Goal: Task Accomplishment & Management: Complete application form

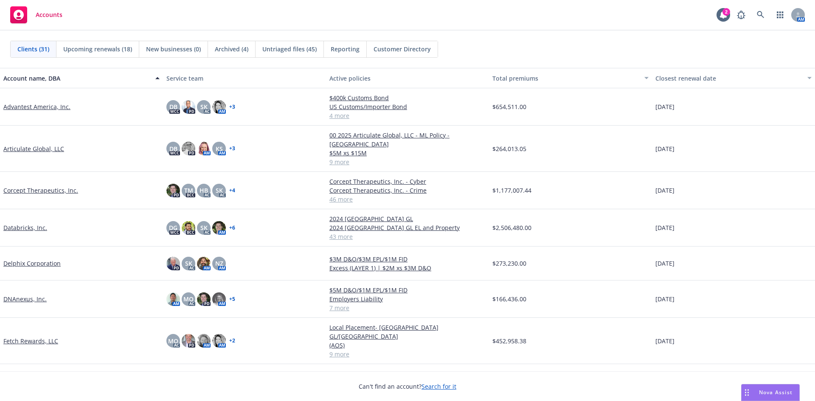
click at [35, 223] on link "Databricks, Inc." at bounding box center [25, 227] width 44 height 9
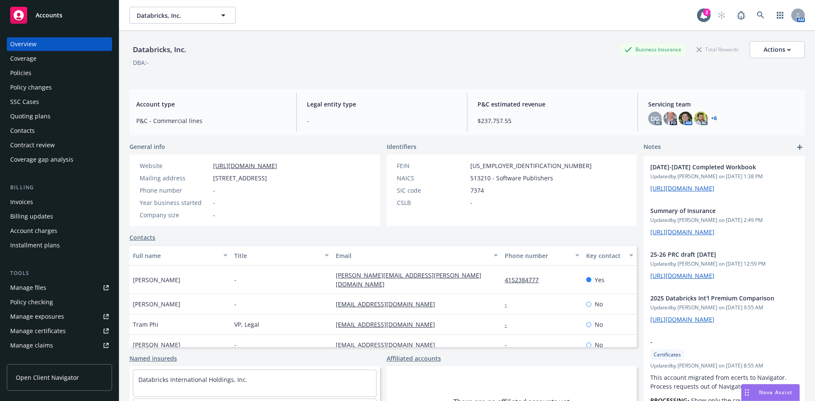
click at [48, 334] on div "Manage certificates" at bounding box center [38, 331] width 56 height 14
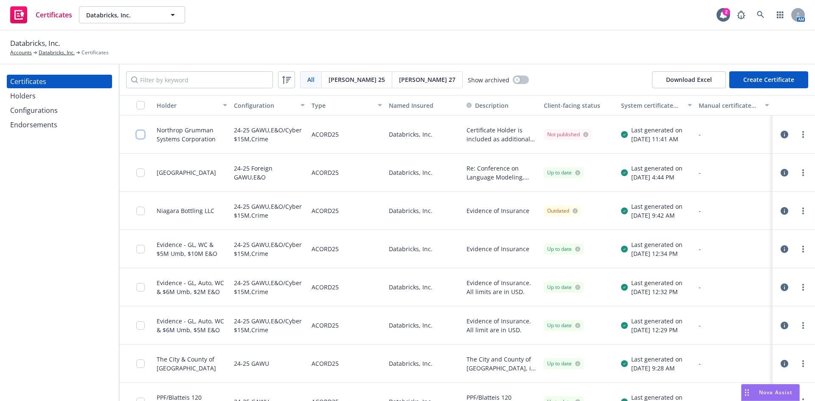
click at [140, 135] on input "checkbox" at bounding box center [140, 134] width 8 height 8
click at [139, 212] on input "checkbox" at bounding box center [140, 211] width 8 height 8
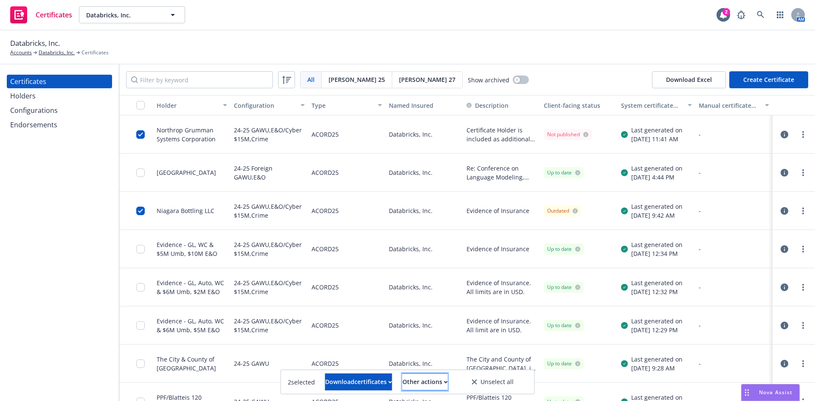
click at [444, 386] on div "Other actions" at bounding box center [424, 382] width 45 height 16
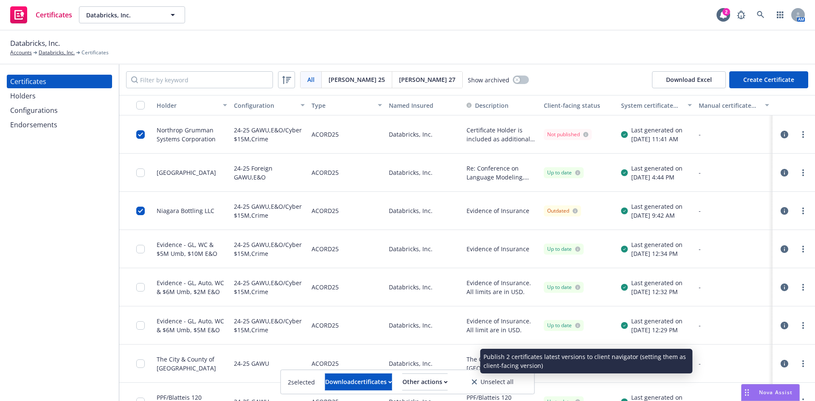
click at [436, 362] on link "Publish certificates" at bounding box center [408, 361] width 81 height 17
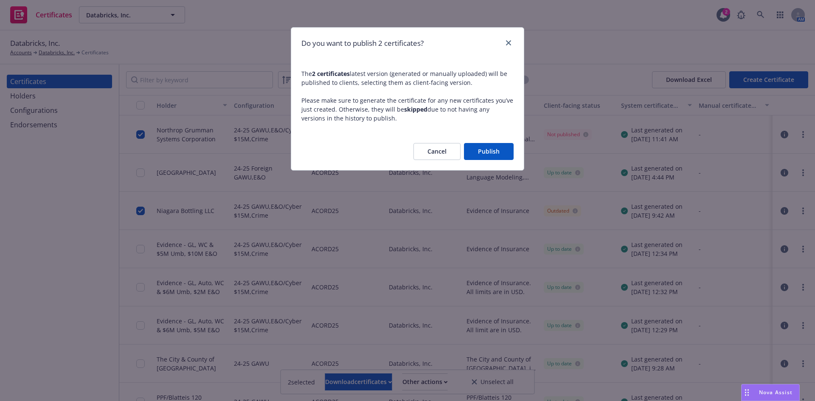
click at [489, 152] on button "Publish" at bounding box center [489, 151] width 50 height 17
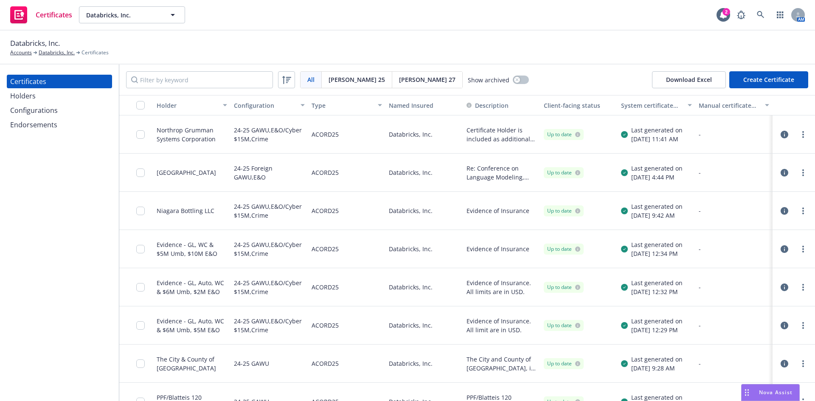
click at [46, 99] on div "Holders" at bounding box center [59, 96] width 98 height 14
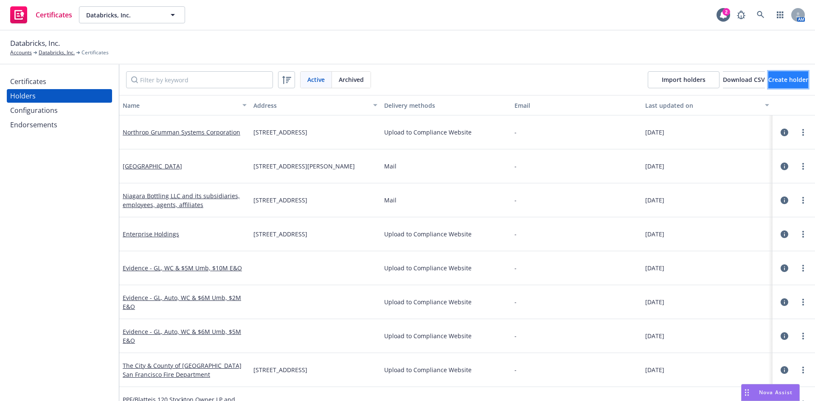
click at [775, 76] on span "Create holder" at bounding box center [788, 80] width 40 height 8
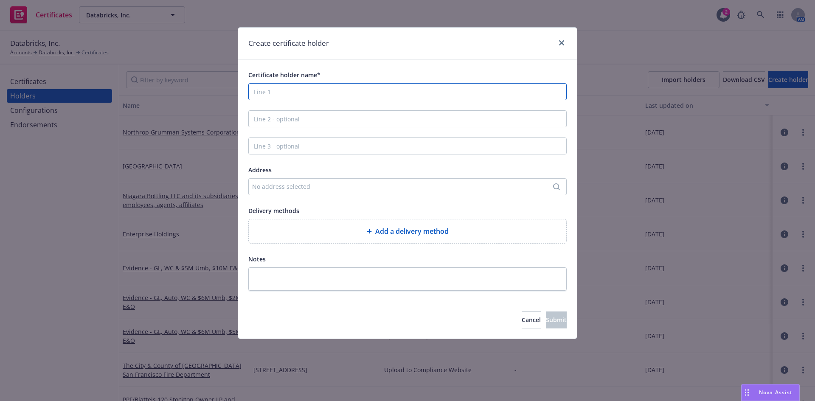
click at [278, 98] on input "Certificate holder name*" at bounding box center [407, 91] width 318 height 17
paste input "Metropolitan Toronto Convention Centre Corporation"
type input "Metropolitan Toronto Convention Centre Corporation"
click at [280, 187] on div "No address selected" at bounding box center [403, 186] width 302 height 9
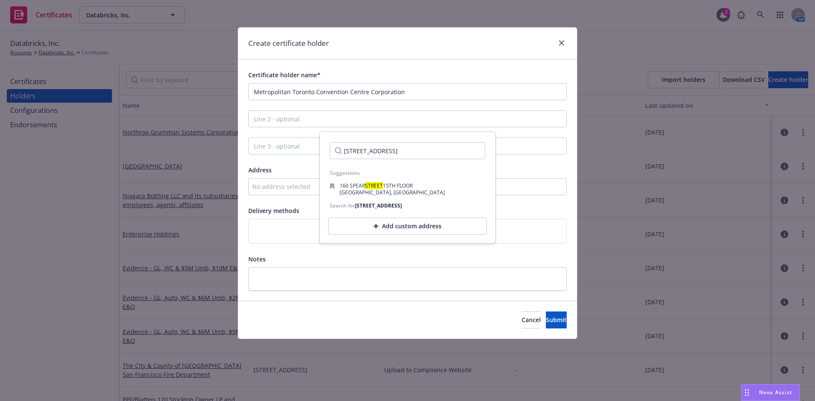
type input "[STREET_ADDRESS]"
click at [379, 228] on div "Add custom address" at bounding box center [407, 226] width 159 height 17
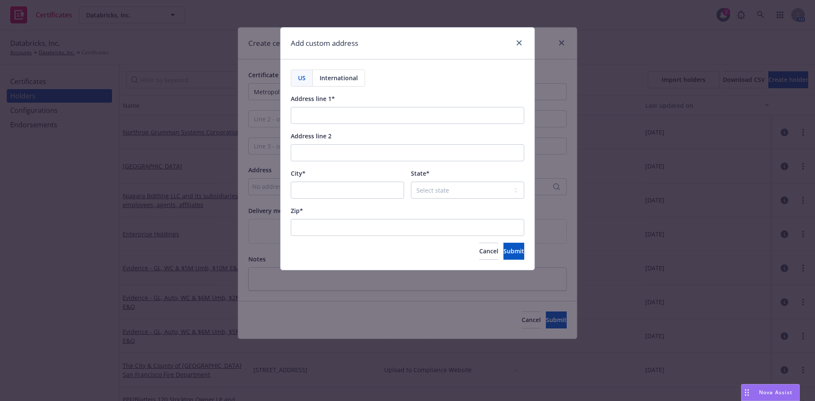
click at [351, 81] on span "International" at bounding box center [339, 77] width 38 height 9
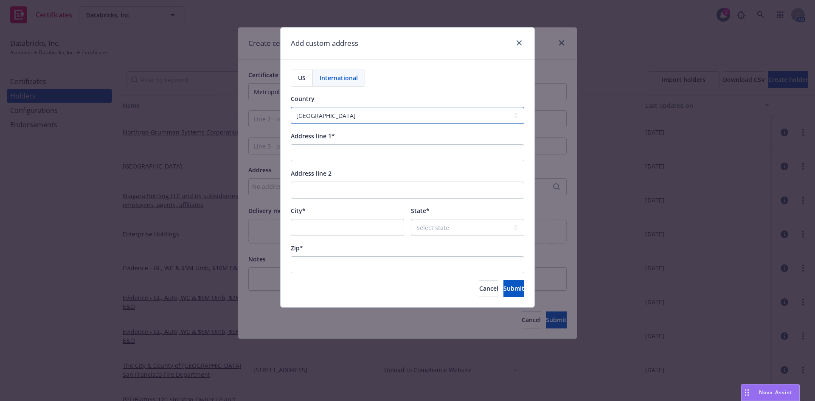
click at [366, 121] on select "[GEOGRAPHIC_DATA] [GEOGRAPHIC_DATA] [GEOGRAPHIC_DATA] [GEOGRAPHIC_DATA] [US_STA…" at bounding box center [407, 115] width 233 height 17
select select "CAN"
click at [291, 107] on select "[GEOGRAPHIC_DATA] [GEOGRAPHIC_DATA] [GEOGRAPHIC_DATA] [GEOGRAPHIC_DATA] [US_STA…" at bounding box center [407, 115] width 233 height 17
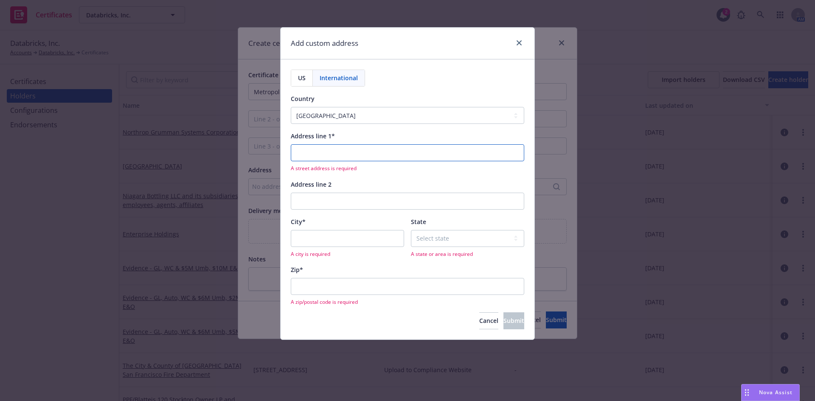
click at [316, 157] on input "Address line 1*" at bounding box center [407, 152] width 233 height 17
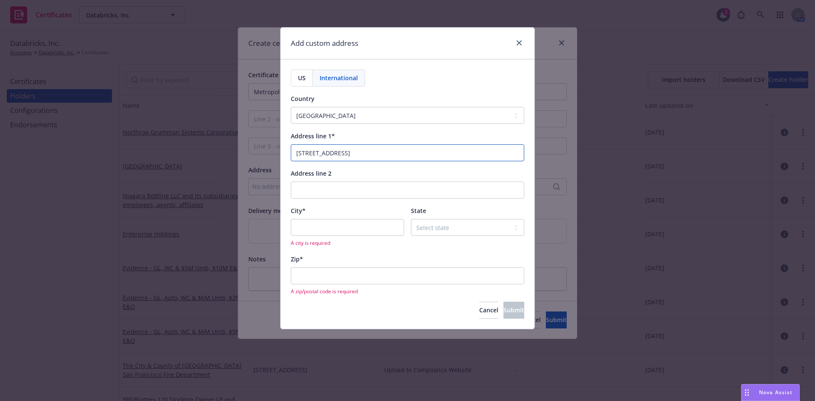
type input "[STREET_ADDRESS]"
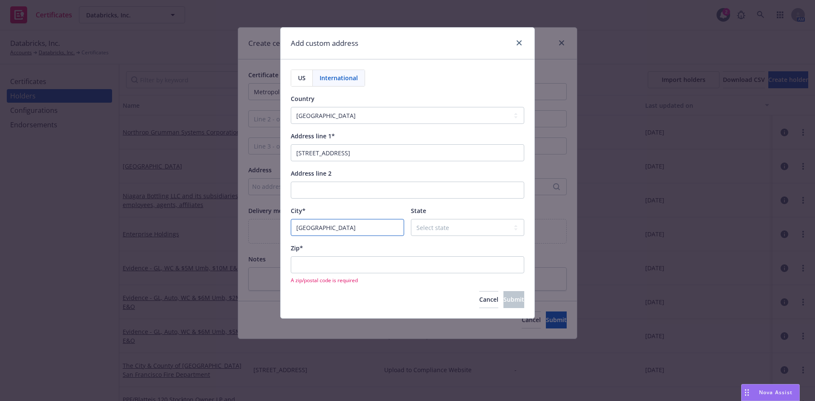
type input "[GEOGRAPHIC_DATA]"
select select "ON"
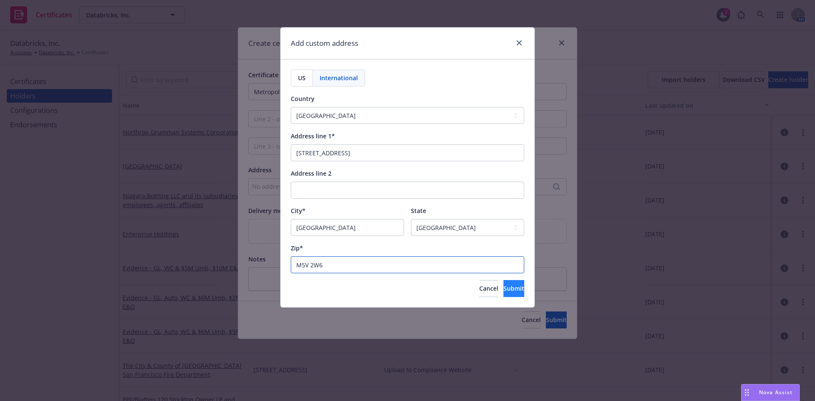
type input "M5V 2W6"
click at [503, 290] on span "Submit" at bounding box center [513, 288] width 21 height 8
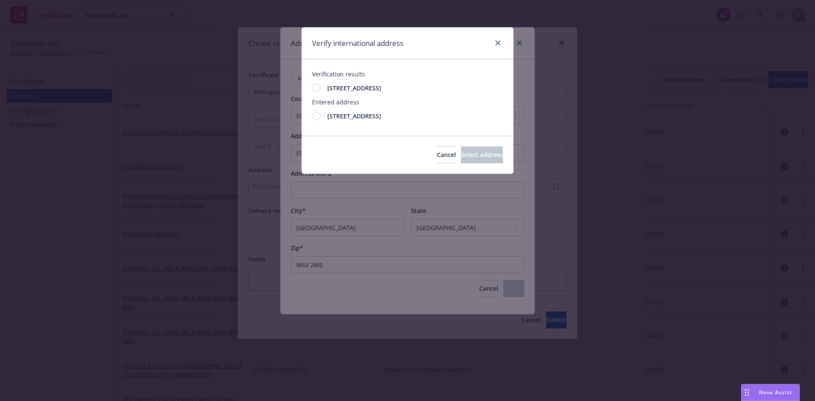
click at [316, 117] on div at bounding box center [316, 116] width 8 height 8
click at [314, 90] on div at bounding box center [316, 88] width 8 height 8
click at [470, 155] on span "Select address" at bounding box center [482, 155] width 42 height 8
type input "[STREET_ADDRESS]"
select select
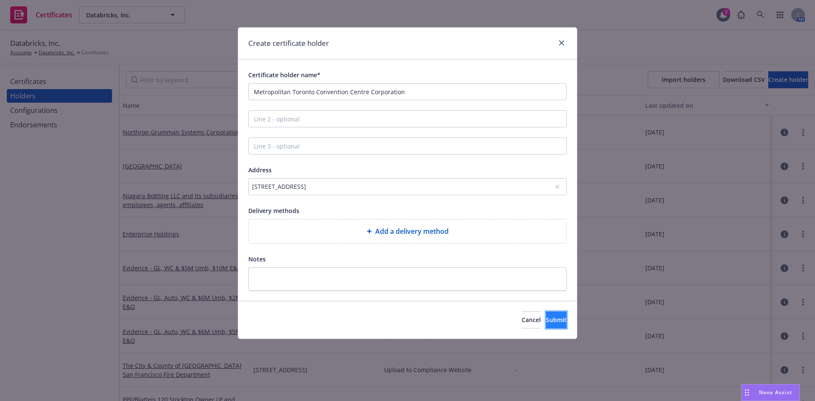
click at [546, 320] on span "Submit" at bounding box center [556, 320] width 21 height 8
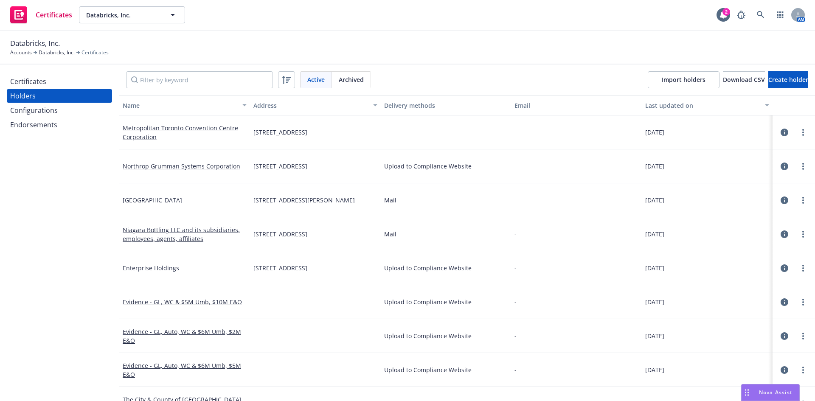
click at [28, 84] on div "Certificates" at bounding box center [28, 82] width 36 height 14
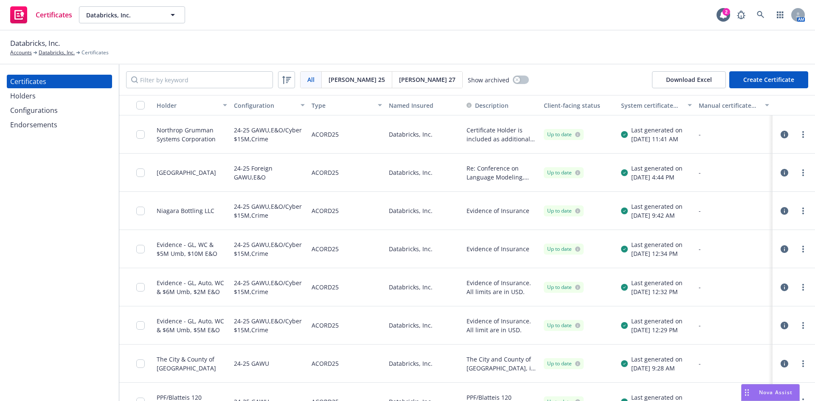
click at [775, 80] on button "Create Certificate" at bounding box center [768, 79] width 79 height 17
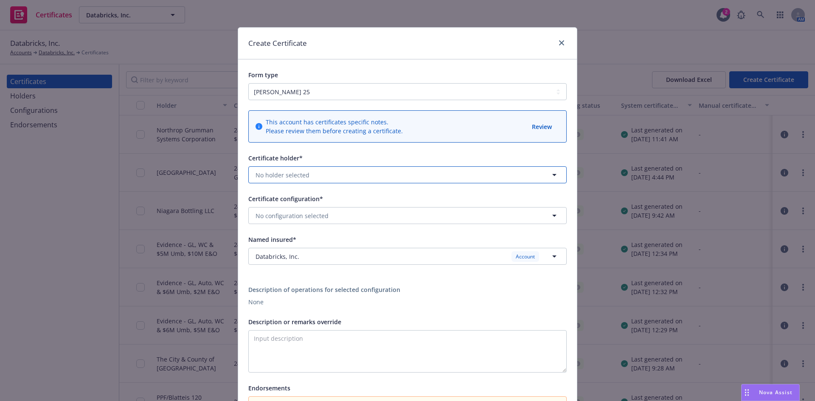
click at [296, 174] on span "No holder selected" at bounding box center [283, 175] width 54 height 9
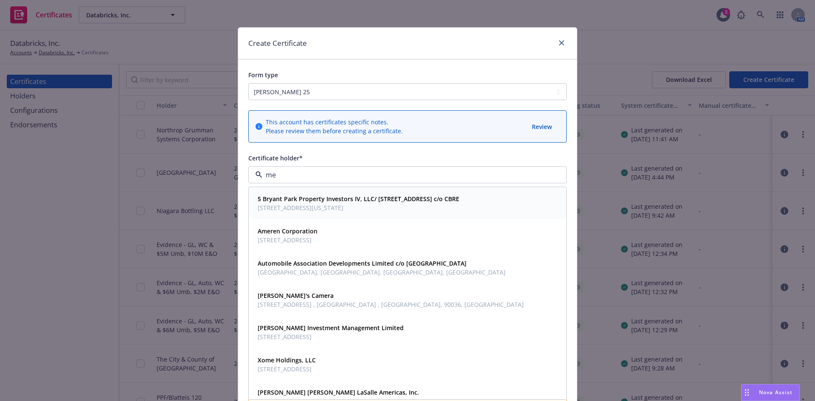
type input "met"
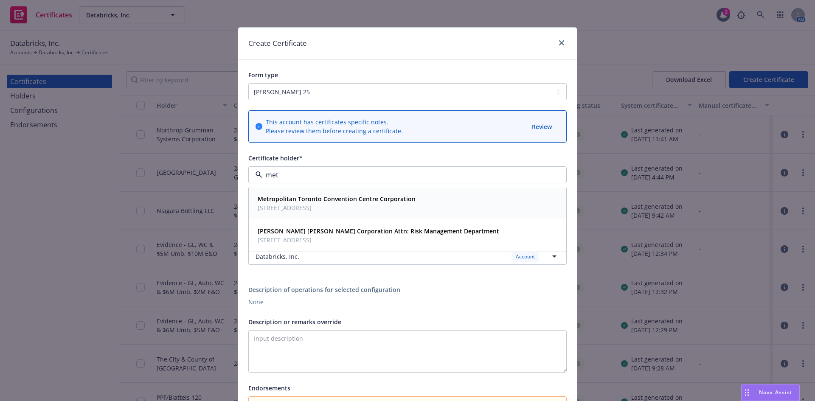
click at [294, 202] on strong "Metropolitan Toronto Convention Centre Corporation" at bounding box center [337, 199] width 158 height 8
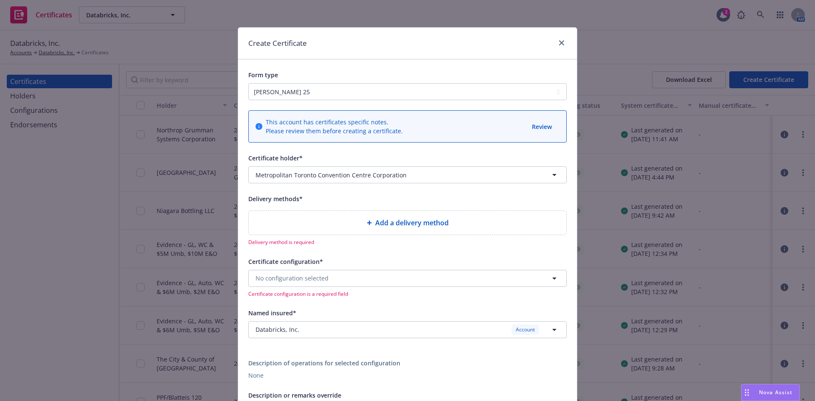
click at [391, 223] on span "Add a delivery method" at bounding box center [411, 223] width 73 height 10
select select "EMAIL"
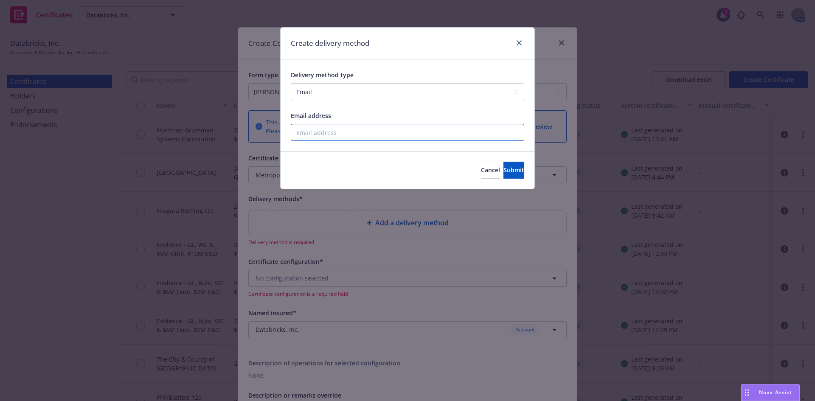
click at [333, 135] on input "Email address" at bounding box center [407, 132] width 233 height 17
paste input "[PERSON_NAME][EMAIL_ADDRESS][DOMAIN_NAME]"
type input "[PERSON_NAME][EMAIL_ADDRESS][DOMAIN_NAME]"
click at [513, 168] on button "Submit" at bounding box center [513, 170] width 21 height 17
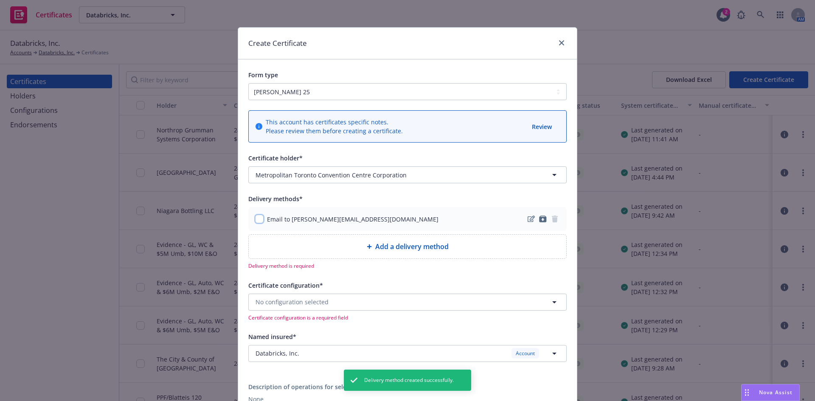
click at [258, 220] on input "checkbox" at bounding box center [259, 219] width 8 height 8
checkbox input "true"
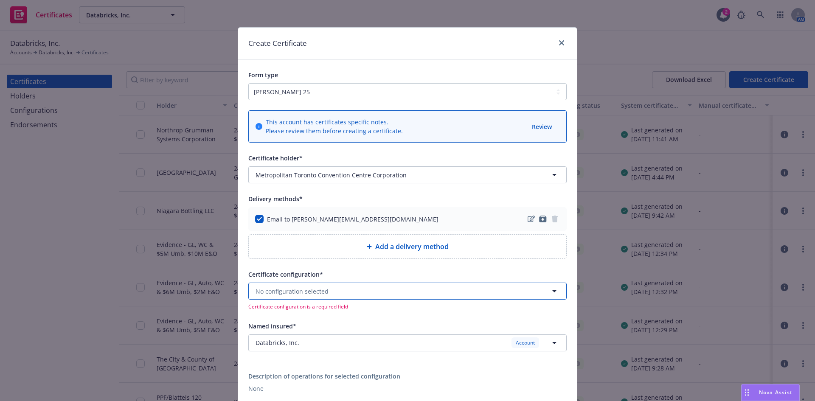
click at [317, 299] on button "No configuration selected" at bounding box center [407, 291] width 318 height 17
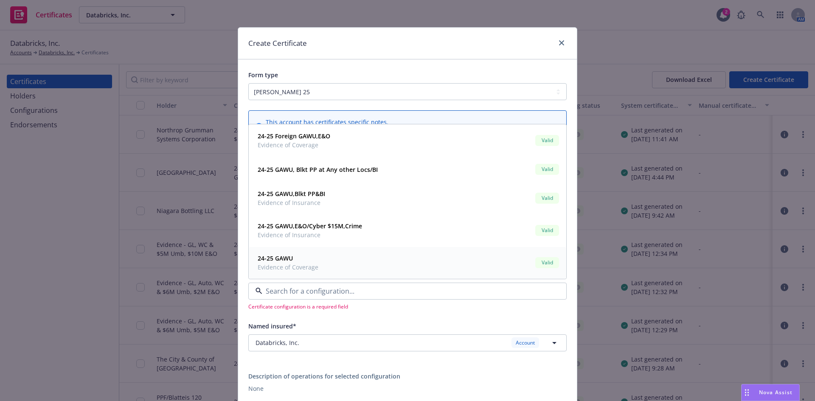
click at [295, 260] on span "24-25 GAWU" at bounding box center [288, 258] width 61 height 9
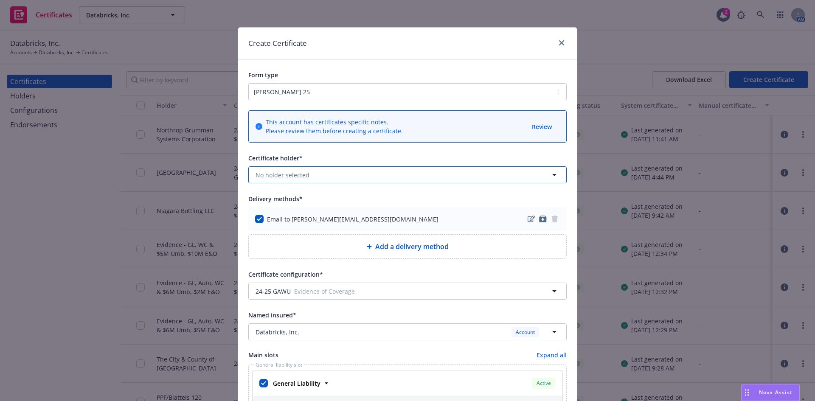
click at [250, 174] on button "No holder selected" at bounding box center [407, 174] width 318 height 17
type input "met"
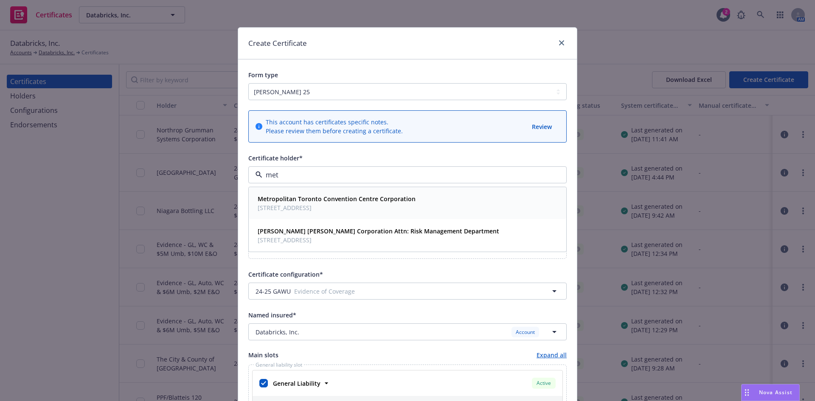
click at [289, 201] on strong "Metropolitan Toronto Convention Centre Corporation" at bounding box center [337, 199] width 158 height 8
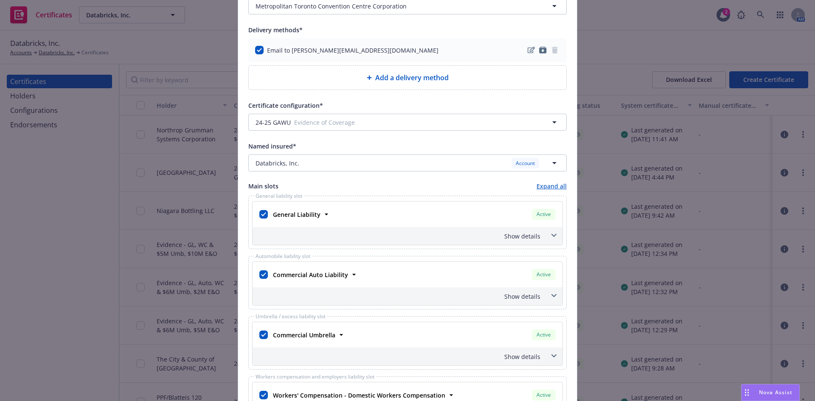
scroll to position [170, 0]
click at [263, 274] on input "checkbox" at bounding box center [263, 274] width 8 height 8
checkbox input "false"
click at [260, 336] on input "checkbox" at bounding box center [263, 334] width 8 height 8
checkbox input "false"
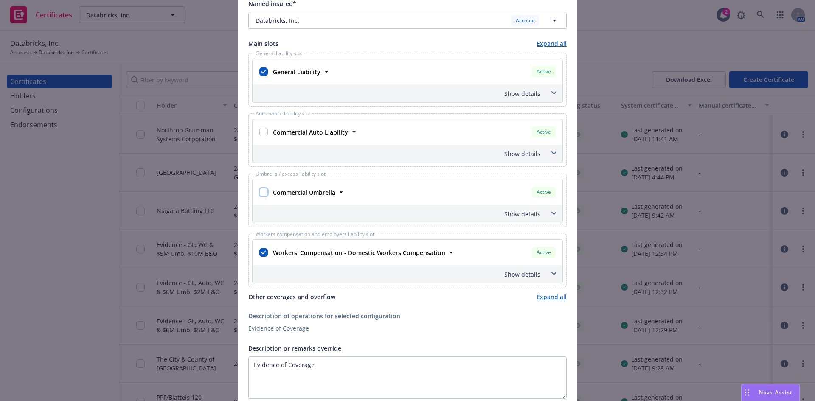
scroll to position [340, 0]
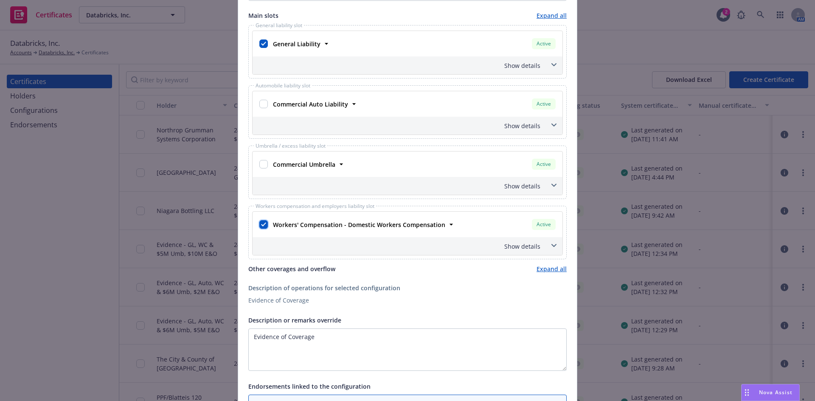
click at [261, 225] on input "checkbox" at bounding box center [263, 224] width 8 height 8
checkbox input "false"
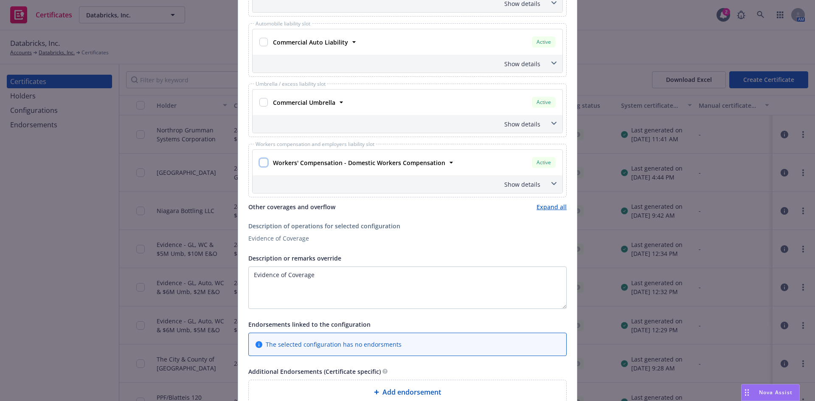
scroll to position [467, 0]
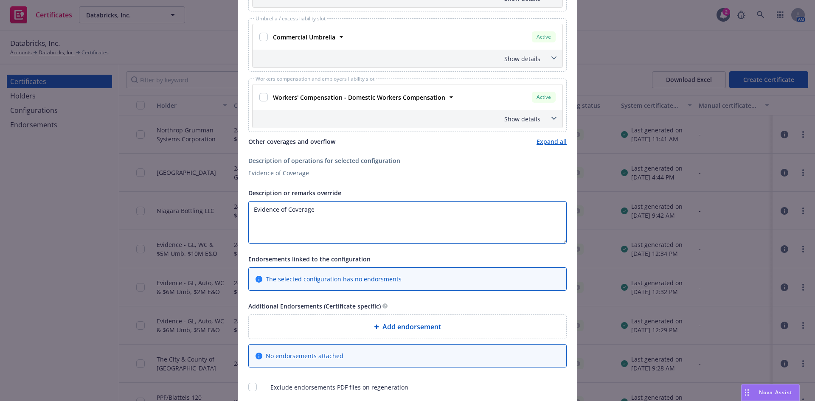
click at [250, 211] on textarea "Evidence of Coverage" at bounding box center [407, 222] width 318 height 42
drag, startPoint x: 316, startPoint y: 220, endPoint x: 228, endPoint y: 220, distance: 88.3
click at [228, 220] on div "Create Certificate Form type [PERSON_NAME] 25 [PERSON_NAME] 27 This account has…" at bounding box center [407, 200] width 815 height 401
click at [248, 217] on textarea "RE: Toronto World Tour- [DATE]" at bounding box center [407, 222] width 318 height 42
paste textarea "Metropolitan Toronto Convention Centre Corporation"
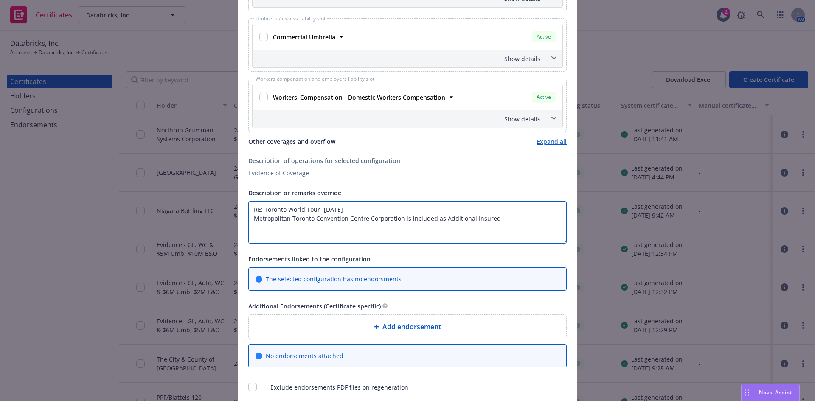
paste textarea "included as additional insured as respects [General Liability/Automobile Liabil…"
drag, startPoint x: 491, startPoint y: 217, endPoint x: 337, endPoint y: 231, distance: 154.3
click at [337, 231] on textarea "RE: Toronto World Tour- [DATE] Metropolitan Toronto Convention Centre Corporati…" at bounding box center [407, 222] width 318 height 42
click at [472, 227] on textarea "RE: Toronto World Tour- [DATE] Metropolitan Toronto Convention Centre Corporati…" at bounding box center [407, 222] width 318 height 42
drag, startPoint x: 492, startPoint y: 219, endPoint x: 300, endPoint y: 231, distance: 192.6
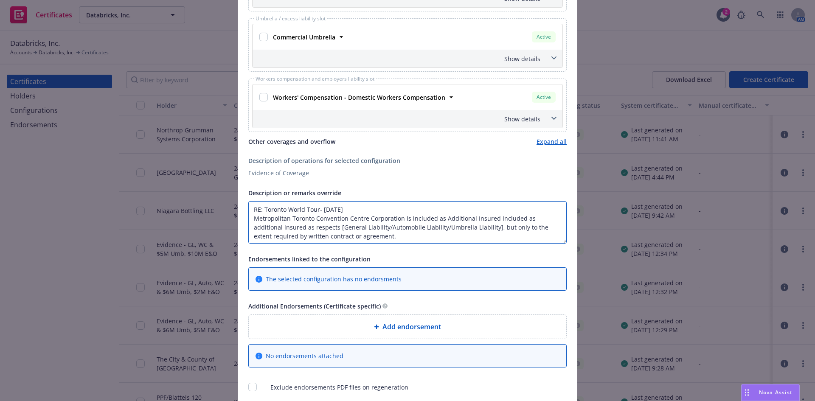
click at [300, 231] on textarea "RE: Toronto World Tour- [DATE] Metropolitan Toronto Convention Centre Corporati…" at bounding box center [407, 222] width 318 height 42
drag, startPoint x: 525, startPoint y: 217, endPoint x: 550, endPoint y: 221, distance: 24.9
click at [525, 218] on textarea "RE: Toronto World Tour- [DATE] Metropolitan Toronto Convention Centre Corporati…" at bounding box center [407, 222] width 318 height 42
drag, startPoint x: 272, startPoint y: 228, endPoint x: 381, endPoint y: 230, distance: 108.7
click at [381, 230] on textarea "RE: Toronto World Tour- [DATE] Metropolitan Toronto Convention Centre Corporati…" at bounding box center [407, 222] width 318 height 42
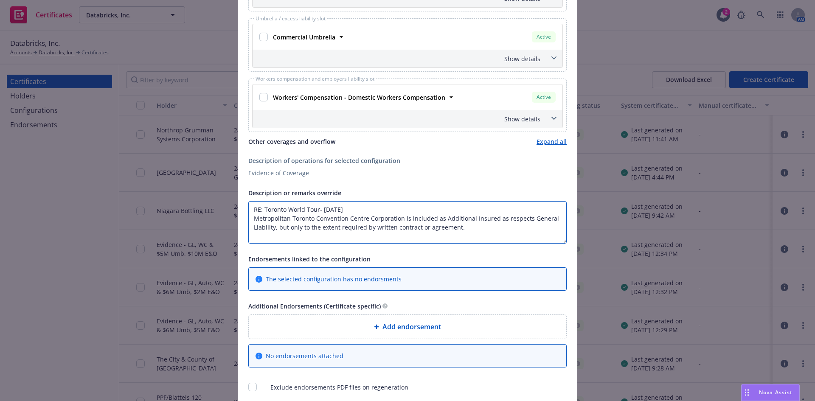
click at [494, 230] on textarea "RE: Toronto World Tour- [DATE] Metropolitan Toronto Convention Centre Corporati…" at bounding box center [407, 222] width 318 height 42
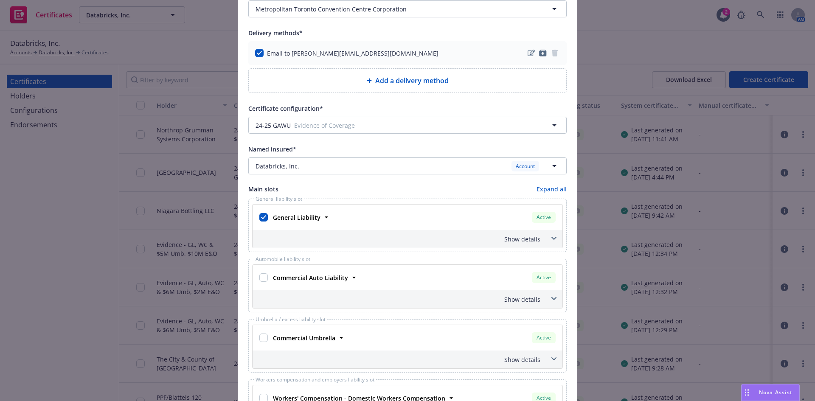
scroll to position [151, 0]
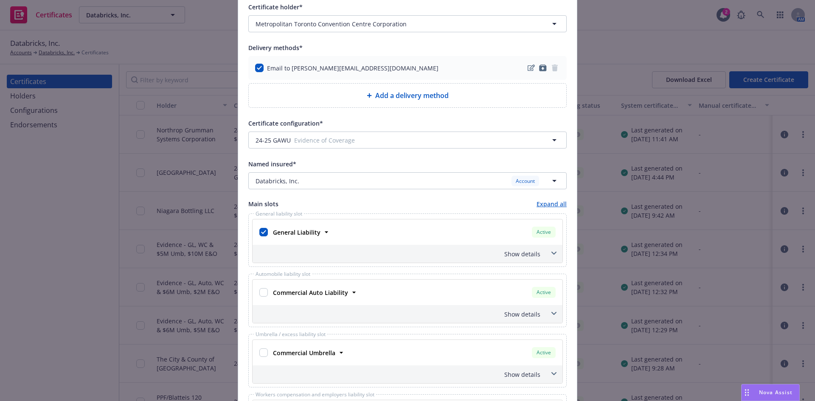
type textarea "RE: Toronto World Tour- [DATE] Metropolitan Toronto Convention Centre Corporati…"
click at [548, 251] on span at bounding box center [554, 254] width 14 height 14
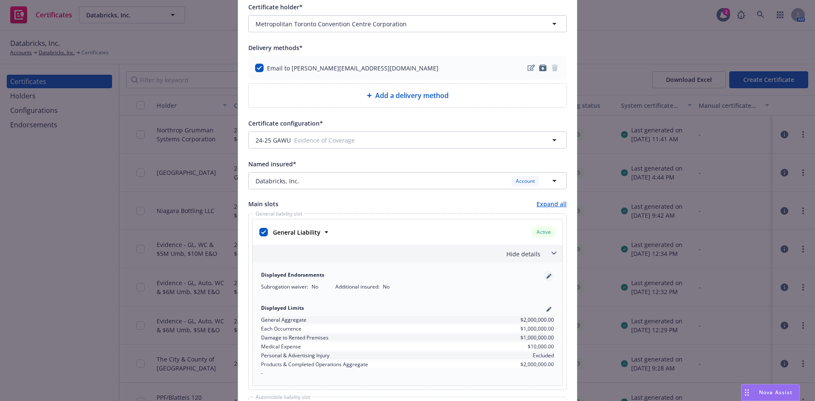
click at [545, 280] on link "pencil" at bounding box center [549, 276] width 10 height 10
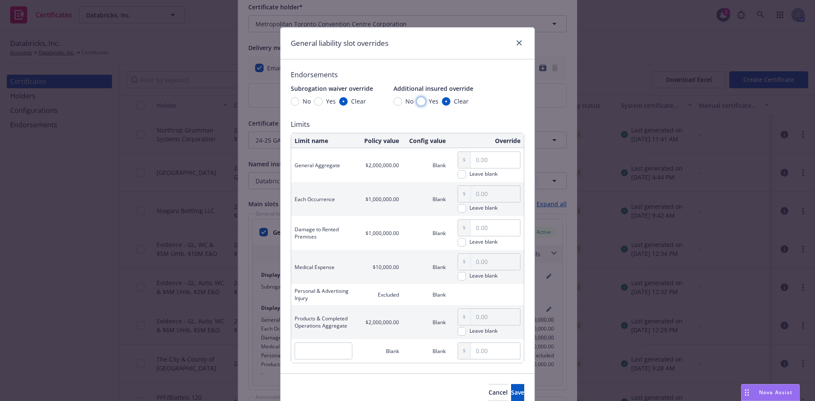
click at [417, 100] on input "Yes" at bounding box center [421, 101] width 8 height 8
radio input "true"
click at [511, 389] on span "Save" at bounding box center [517, 392] width 13 height 8
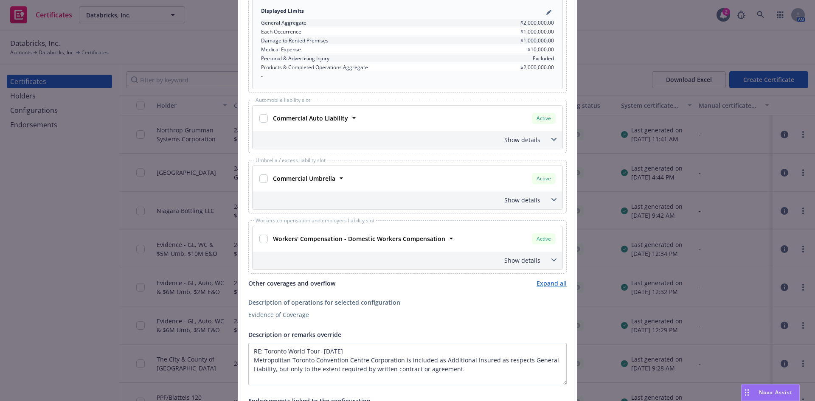
scroll to position [656, 0]
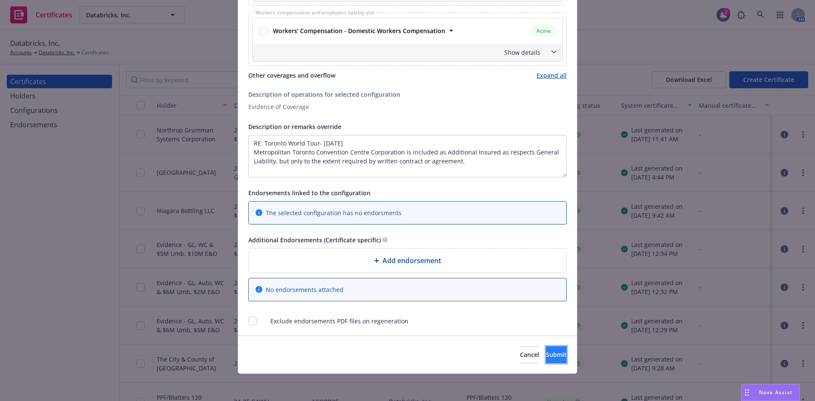
click at [546, 357] on span "Submit" at bounding box center [556, 355] width 21 height 8
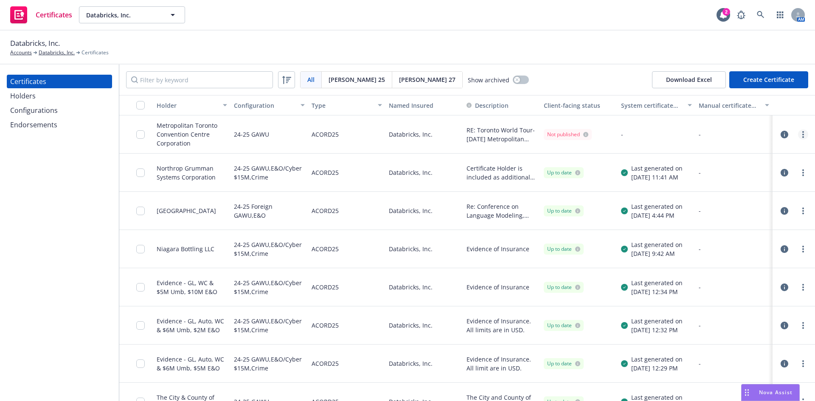
click at [802, 132] on icon "more" at bounding box center [803, 134] width 2 height 7
click at [696, 184] on link "Regenerate" at bounding box center [734, 185] width 136 height 17
click at [798, 136] on link "more" at bounding box center [803, 134] width 10 height 10
